Goal: Information Seeking & Learning: Learn about a topic

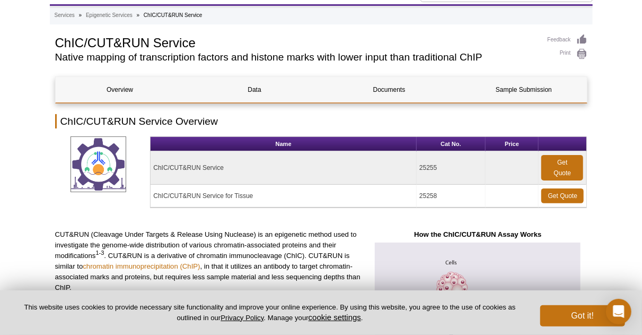
scroll to position [7, 0]
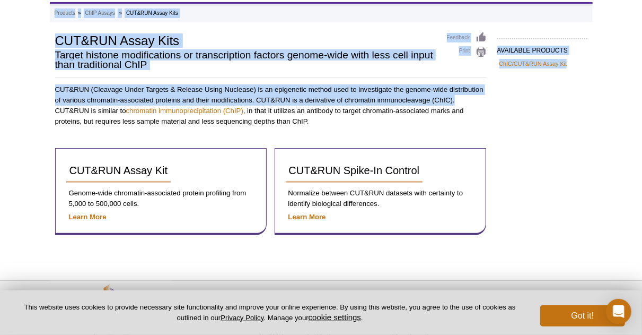
scroll to position [50, 0]
drag, startPoint x: 649, startPoint y: 33, endPoint x: 641, endPoint y: 98, distance: 64.7
click at [641, 98] on html "× We've preset your country and language selections based on your location. Sel…" at bounding box center [321, 161] width 642 height 423
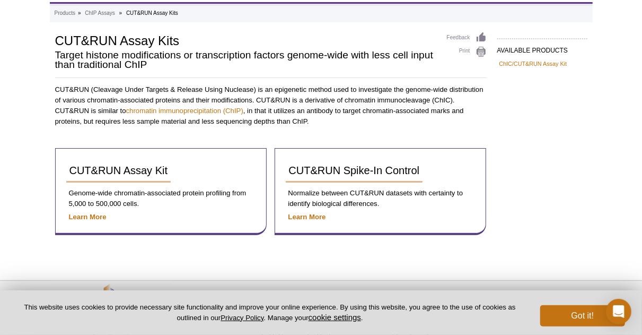
click at [539, 162] on div "AVAILABLE PRODUCTS ChIC/CUT&RUN Assay Kit Available Products ChIC/CUT&RUN Assay…" at bounding box center [321, 144] width 543 height 224
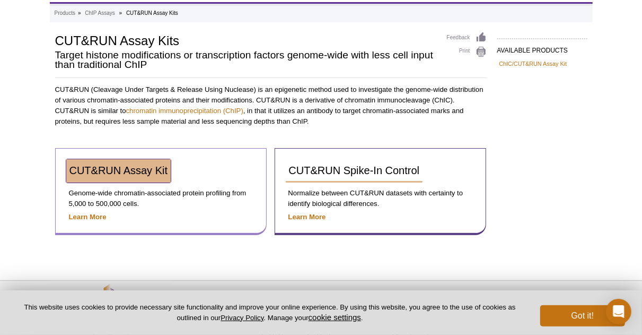
click at [128, 173] on span "CUT&RUN Assay Kit" at bounding box center [118, 170] width 99 height 12
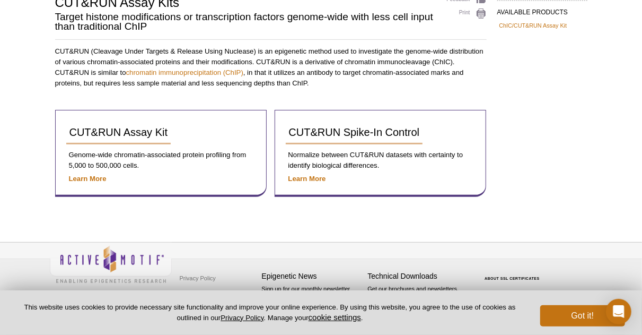
scroll to position [88, 0]
